Goal: Use online tool/utility: Utilize a website feature to perform a specific function

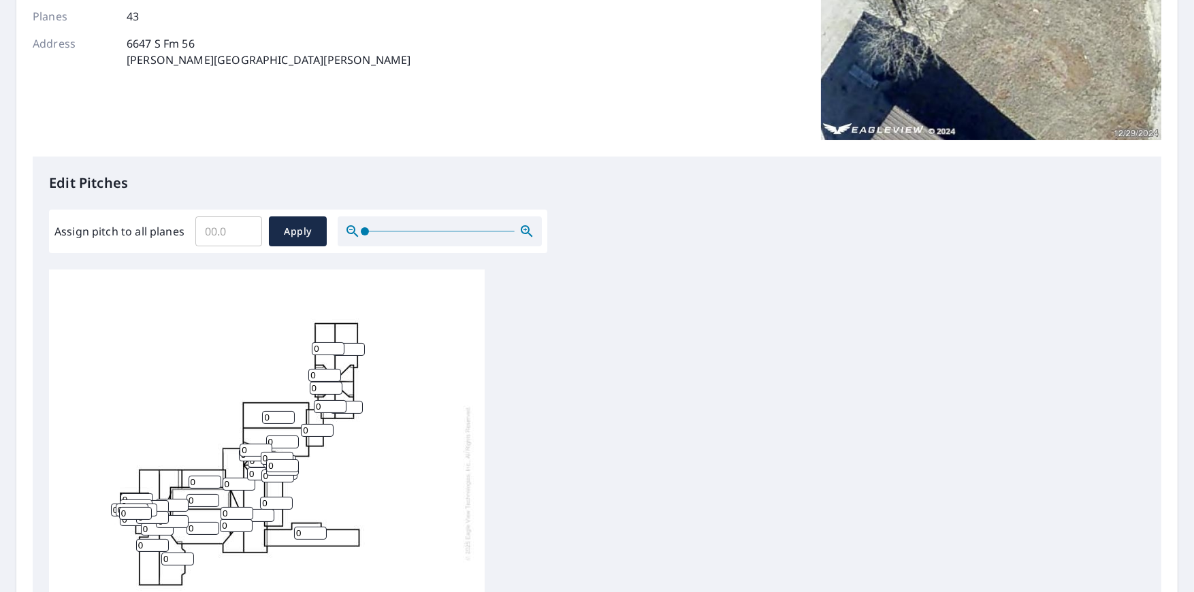
scroll to position [204, 0]
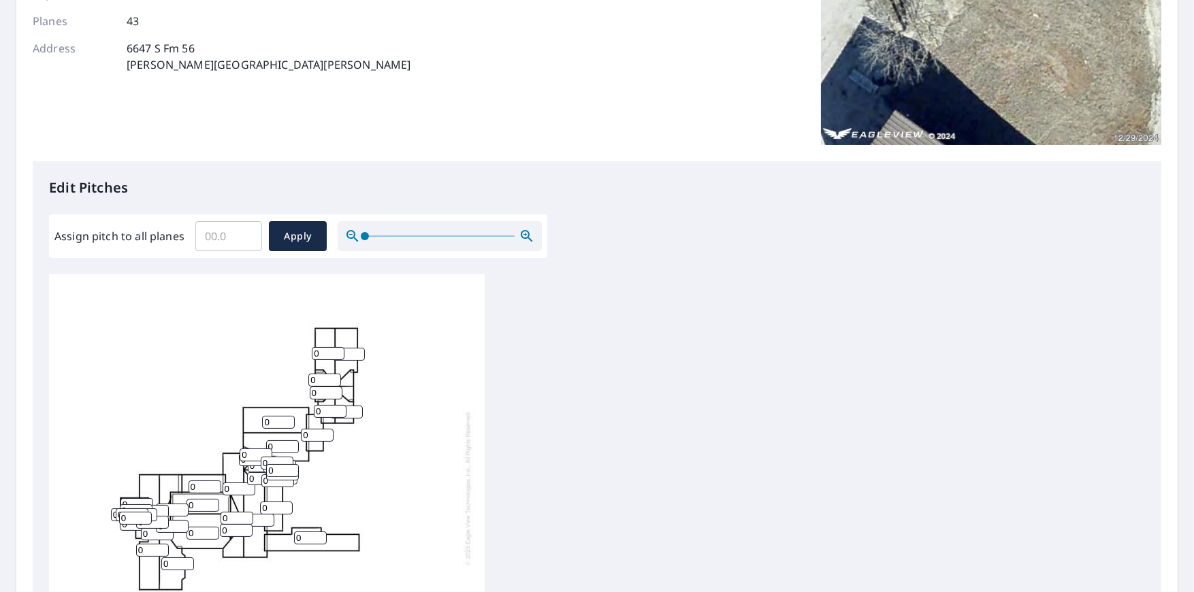
click at [227, 232] on input "Assign pitch to all planes" at bounding box center [228, 236] width 67 height 38
click at [625, 259] on div "Edit Pitches Assign pitch to all planes ​ Apply 0 0 0 0 0 0 0 0 0 0 0 0 0 0 0 0…" at bounding box center [597, 439] width 1128 height 557
click at [224, 233] on input "Assign pitch to all planes" at bounding box center [228, 236] width 67 height 38
type input "4"
click at [312, 235] on span "Apply" at bounding box center [298, 236] width 36 height 17
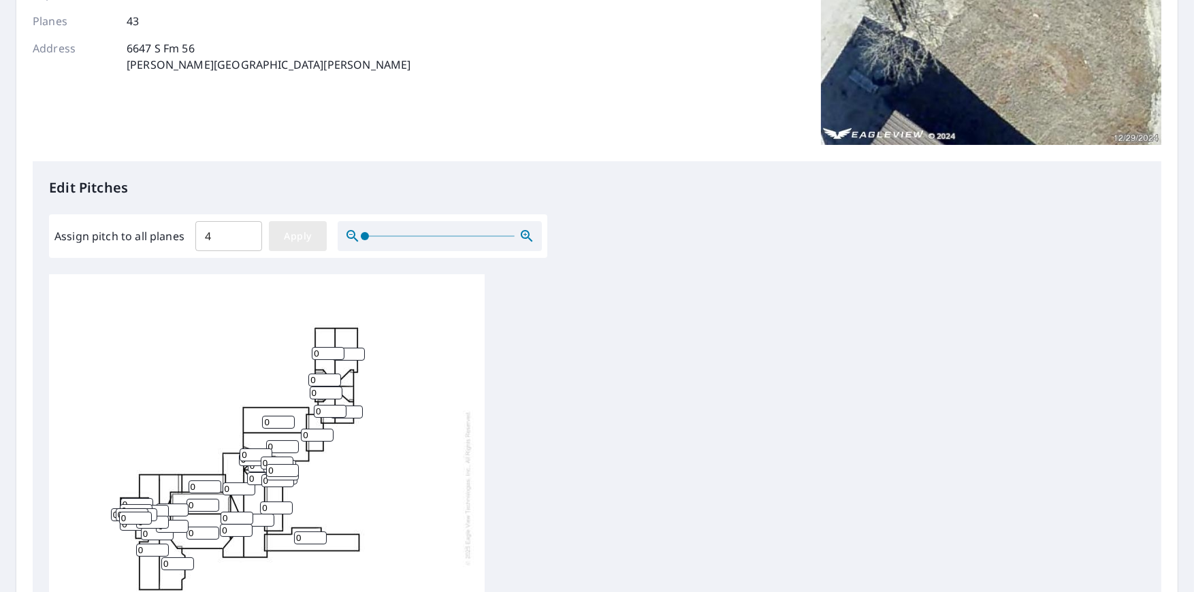
type input "4"
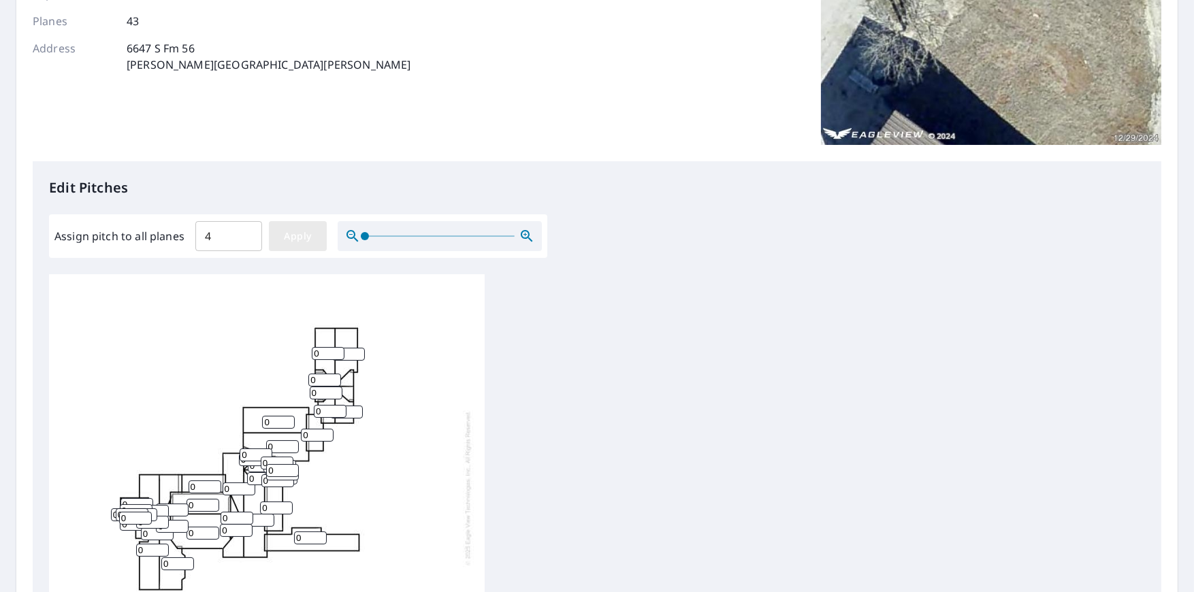
type input "4"
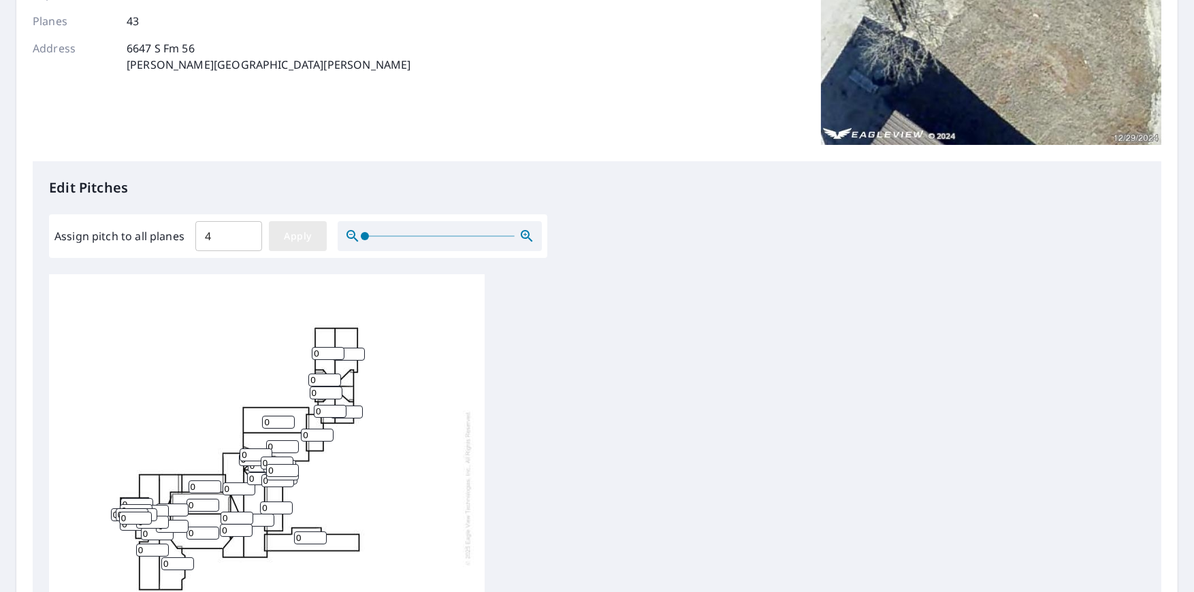
type input "4"
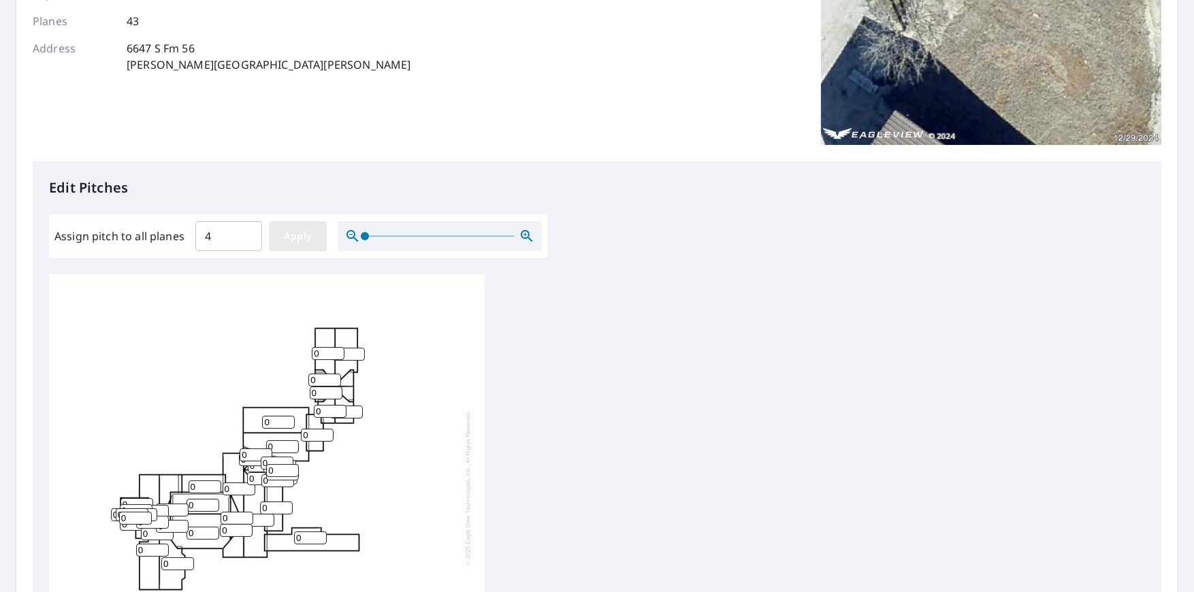
type input "4"
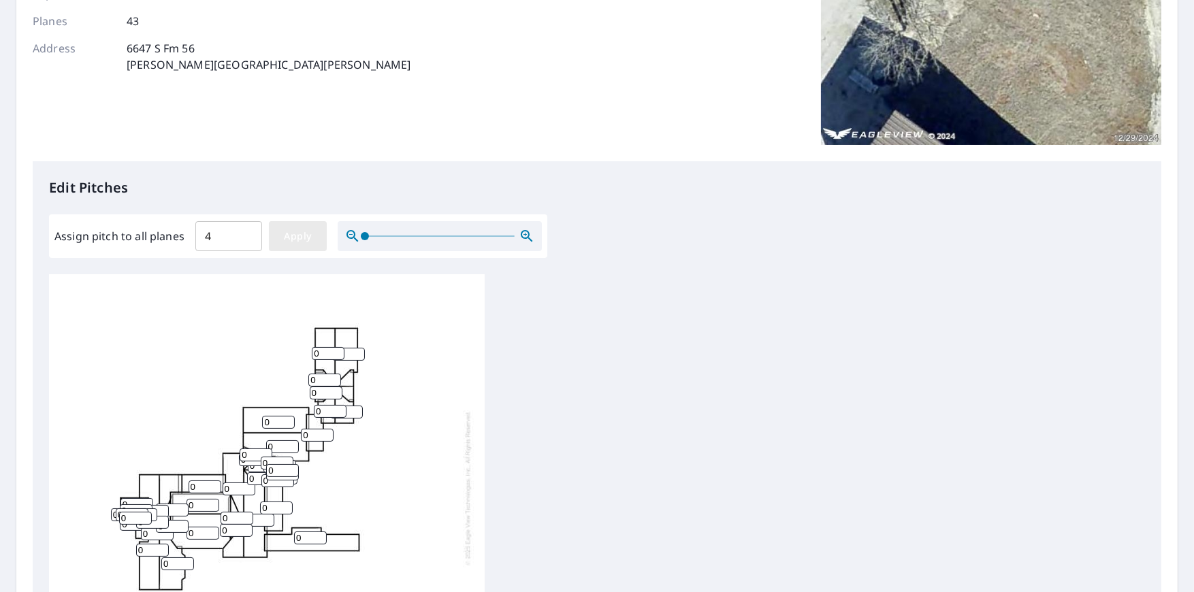
type input "4"
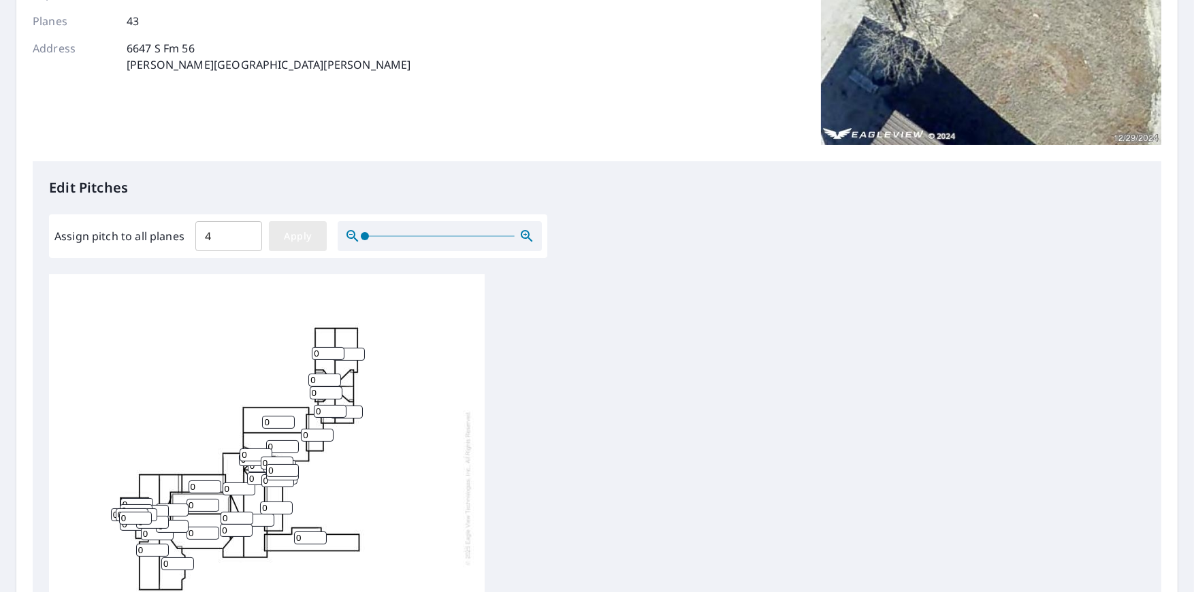
type input "4"
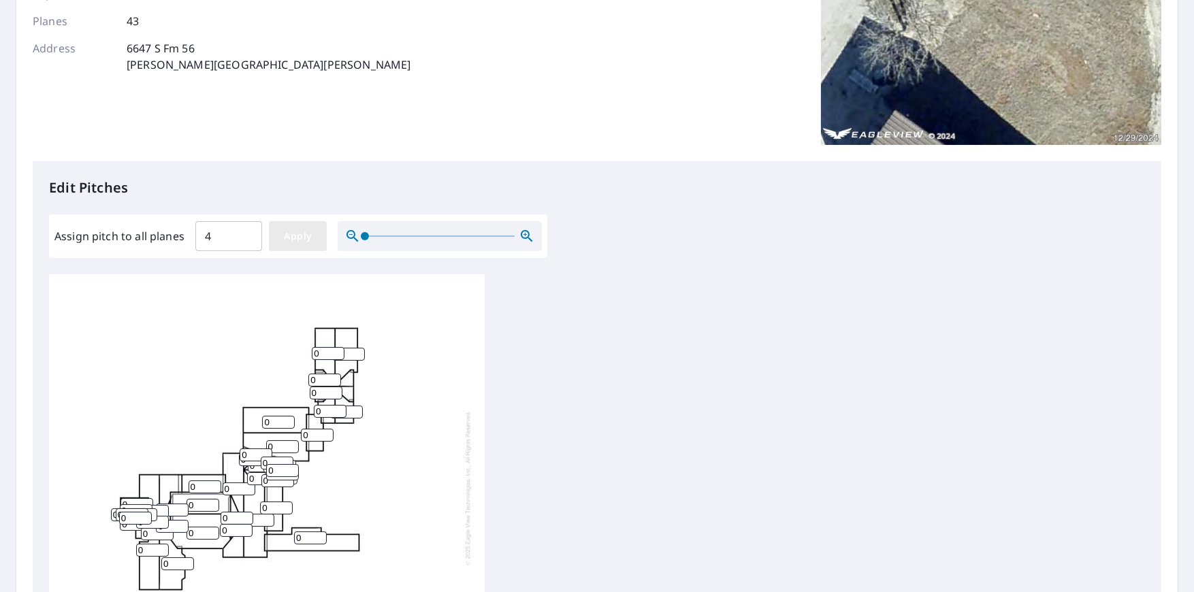
type input "4"
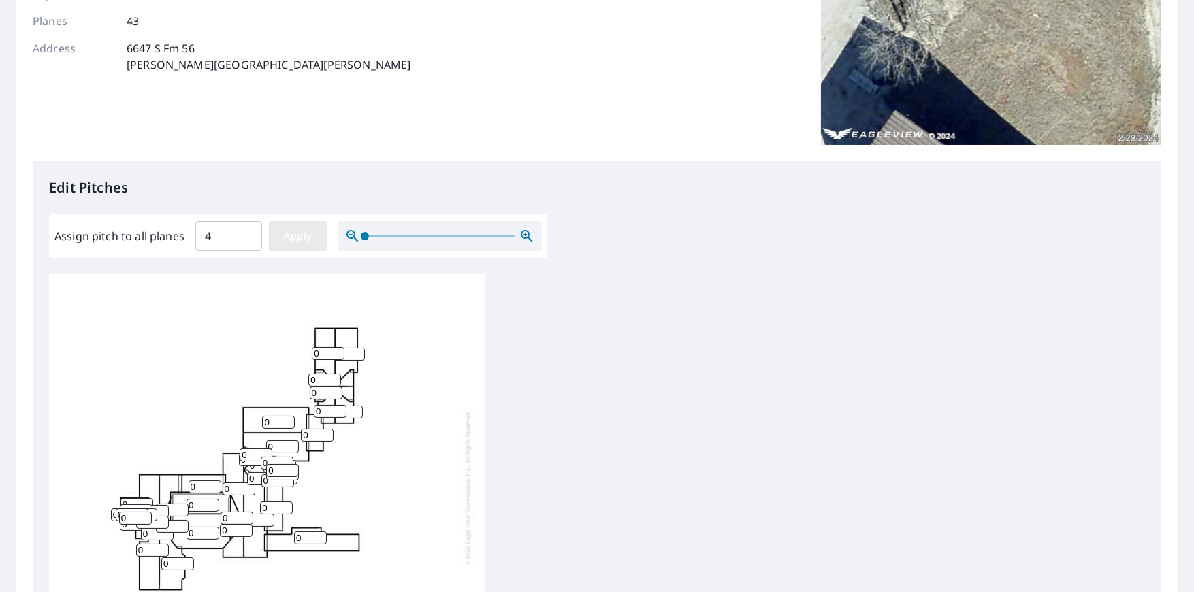
type input "4"
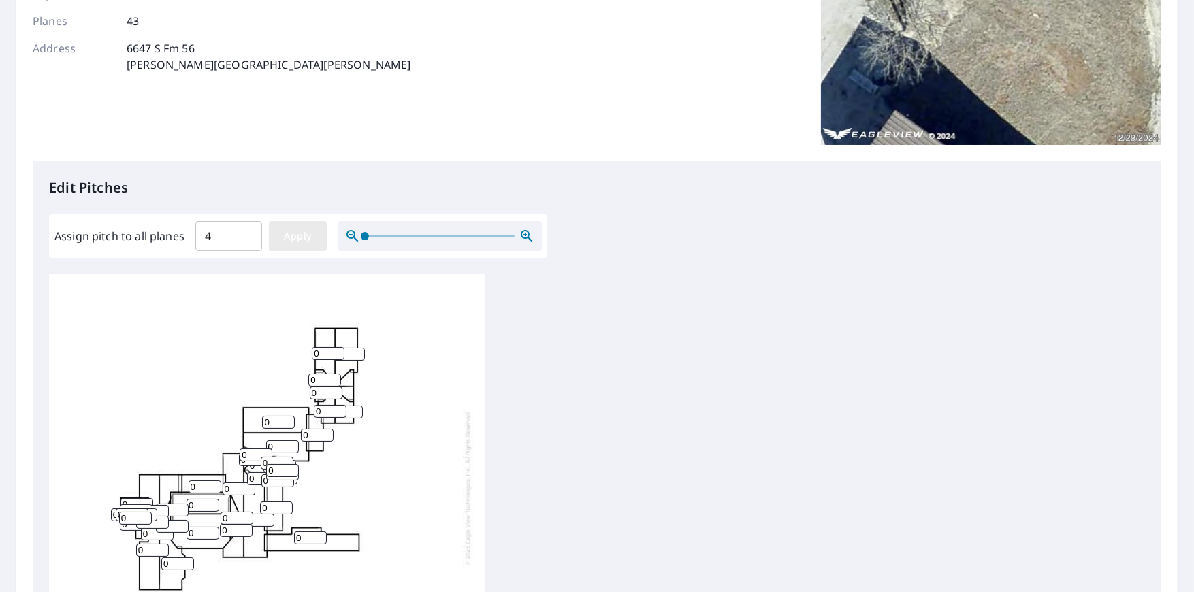
type input "4"
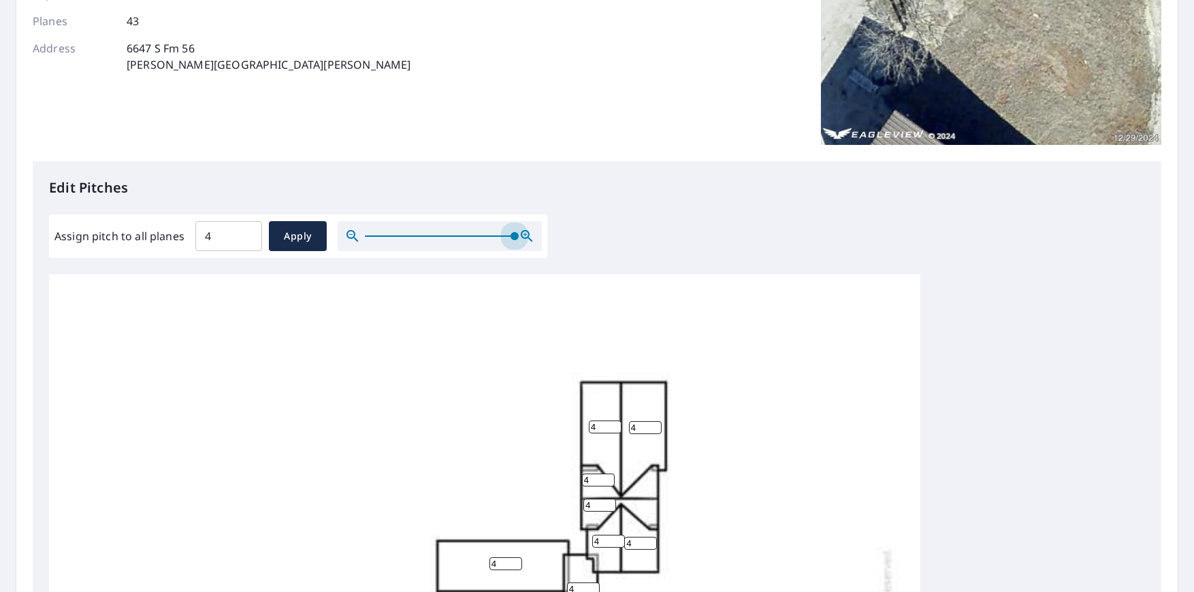
drag, startPoint x: 361, startPoint y: 235, endPoint x: 568, endPoint y: 243, distance: 207.1
click at [542, 244] on div "Assign pitch to all planes 4 ​ Apply" at bounding box center [298, 236] width 498 height 44
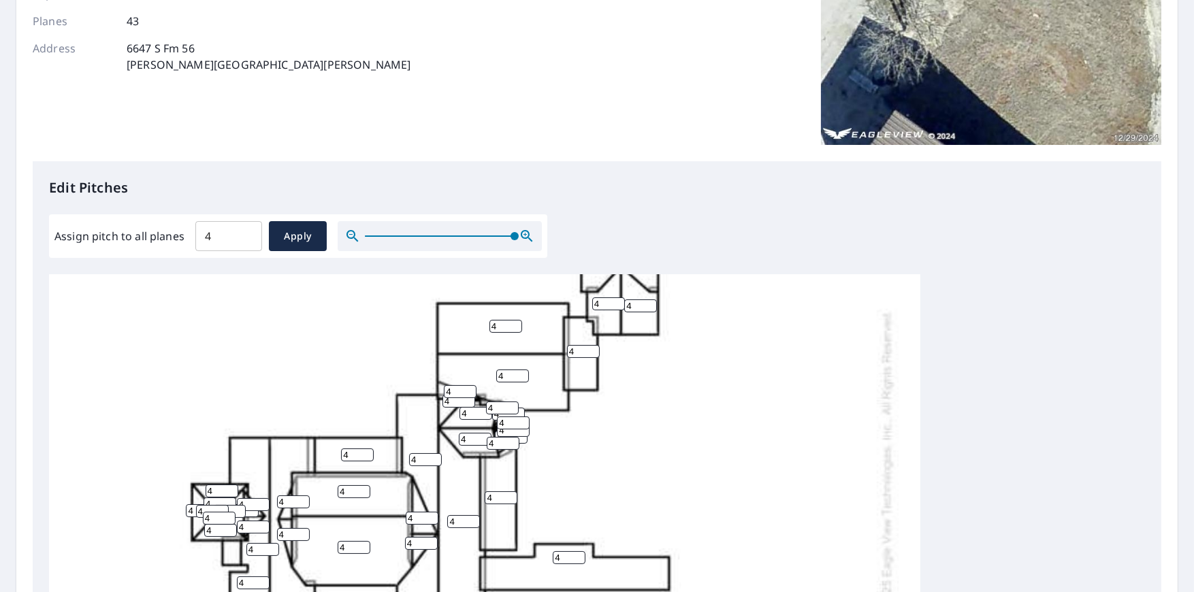
scroll to position [340, 0]
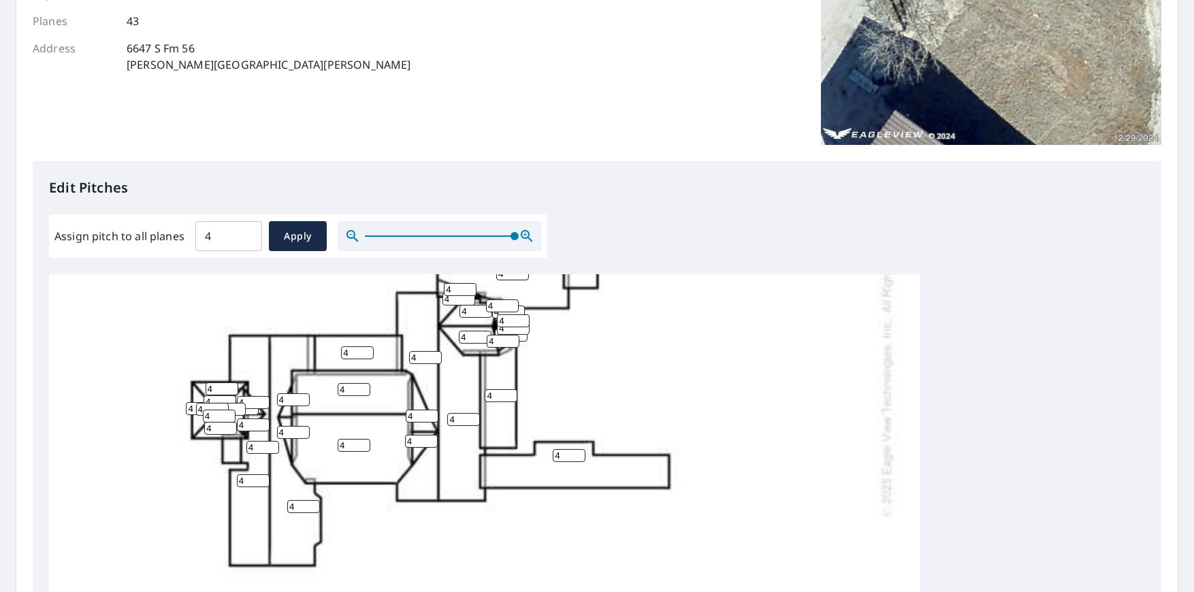
drag, startPoint x: 569, startPoint y: 453, endPoint x: 495, endPoint y: 448, distance: 73.7
click at [495, 448] on div "4 4 4 4 4 4 4 4 4 4 4 4 4 4 4 4 4 4 4 4 4 4 4 4 4 4 4 4 4 4 4 4 4 4 4 4 4 4 4 4…" at bounding box center [484, 362] width 871 height 855
type input "0"
click at [492, 391] on input "4" at bounding box center [501, 395] width 33 height 13
type input "3"
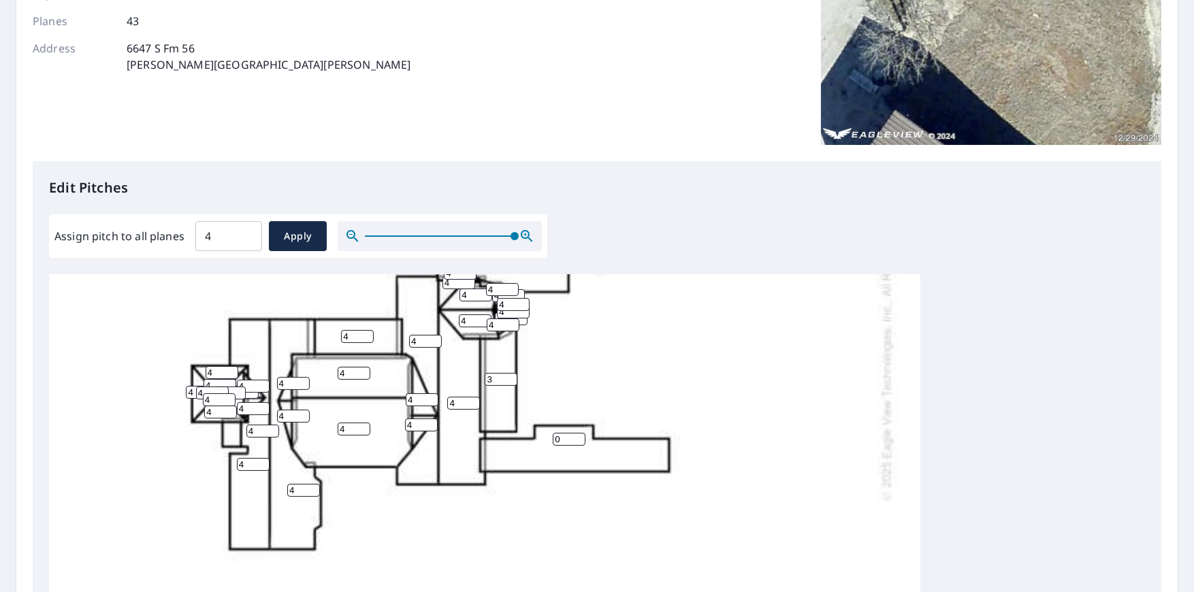
scroll to position [372, 0]
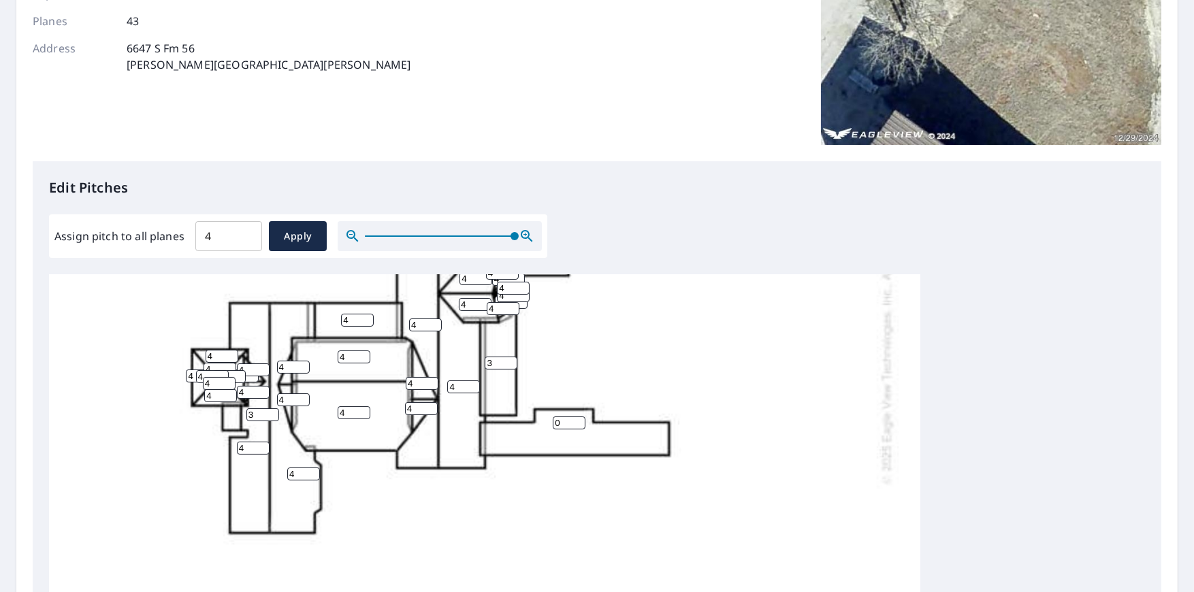
click at [267, 414] on input "3" at bounding box center [262, 414] width 33 height 13
click at [271, 415] on input "2" at bounding box center [262, 414] width 33 height 13
click at [271, 415] on input "1" at bounding box center [262, 414] width 33 height 13
type input "0"
click at [271, 415] on input "0" at bounding box center [262, 414] width 33 height 13
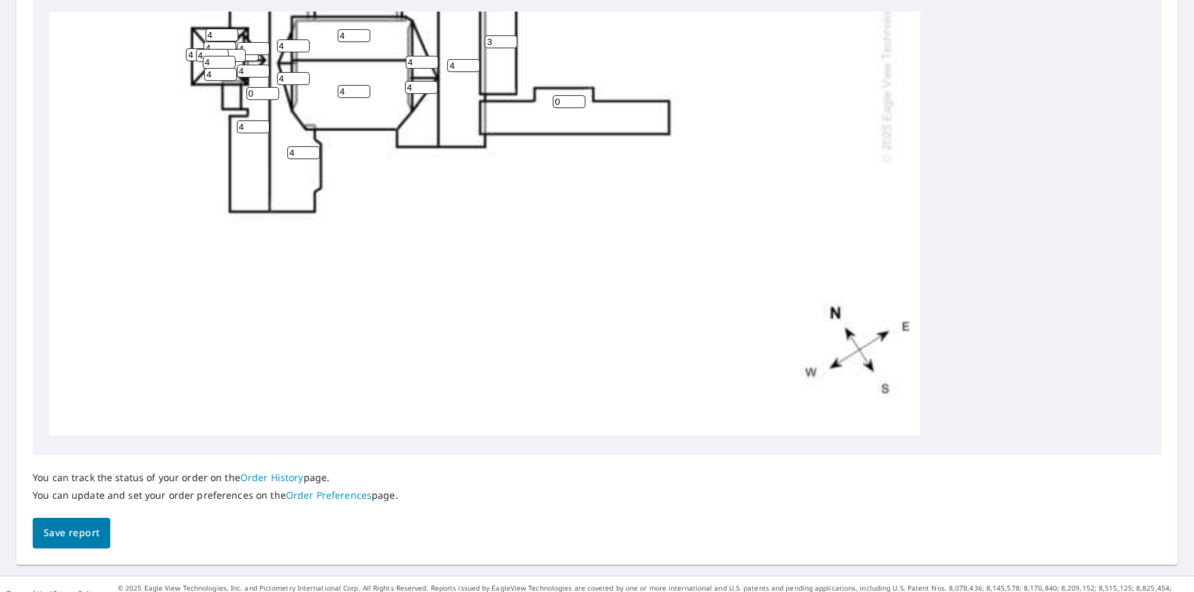
scroll to position [485, 0]
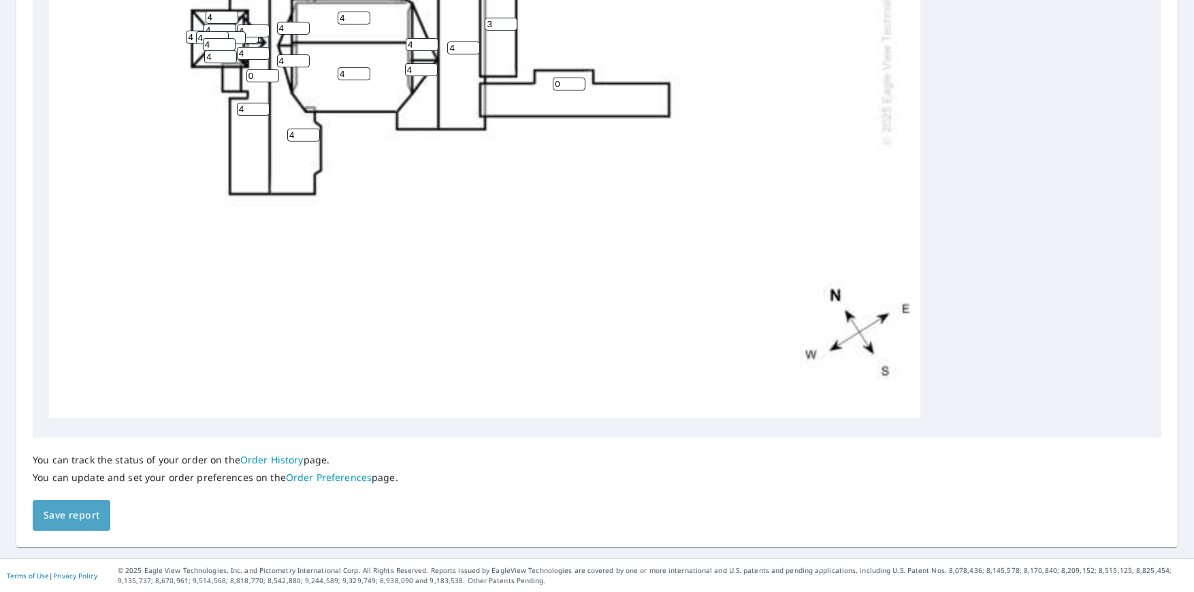
click at [91, 519] on span "Save report" at bounding box center [72, 515] width 56 height 17
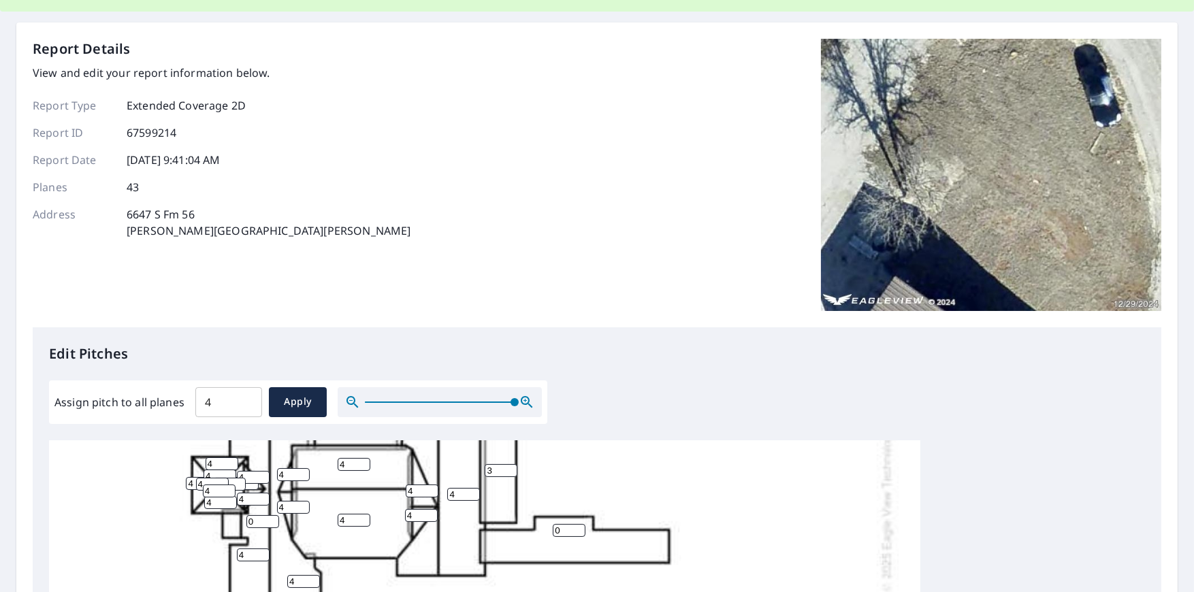
scroll to position [0, 0]
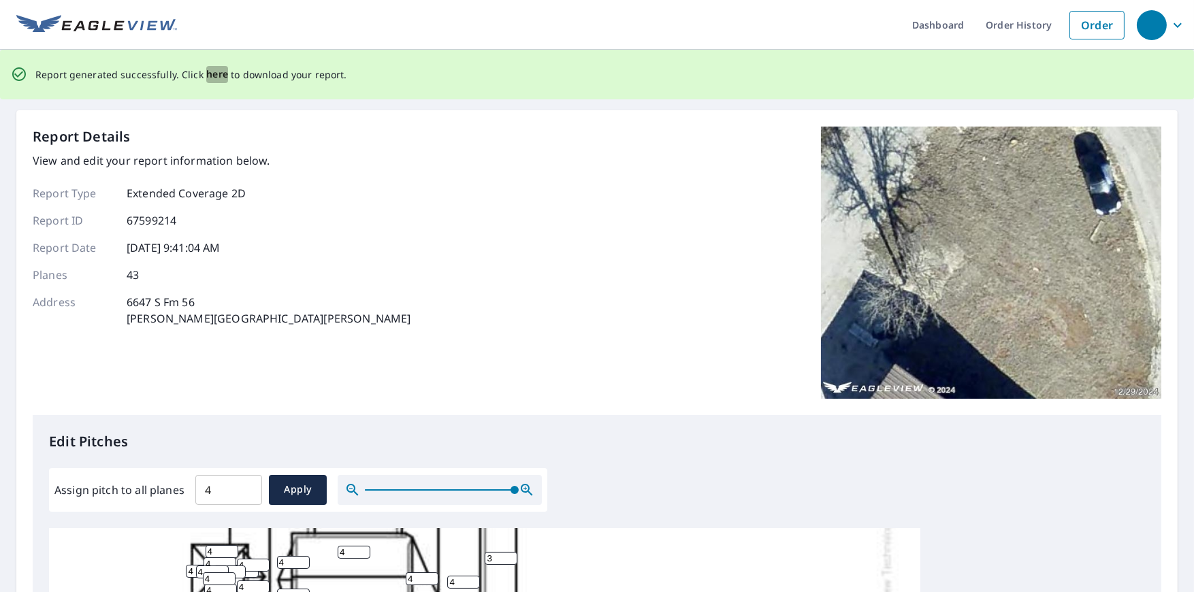
click at [212, 74] on span "here" at bounding box center [217, 74] width 22 height 17
